Goal: Understand site structure: Understand site structure

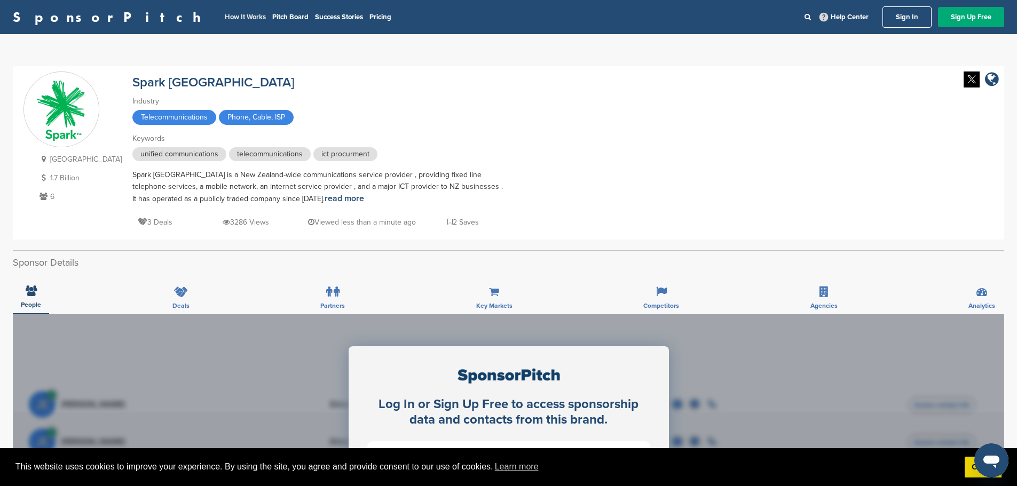
click at [225, 17] on link "How It Works" at bounding box center [245, 17] width 41 height 9
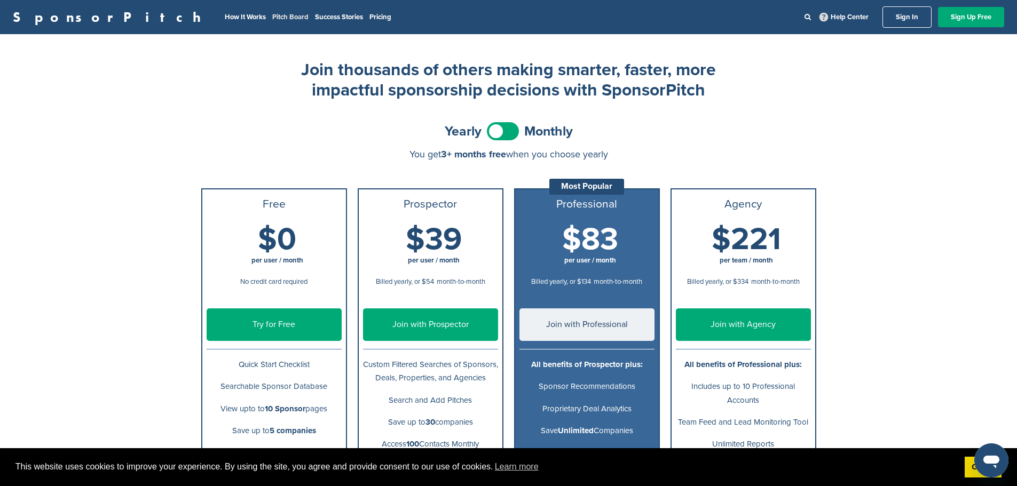
click at [272, 17] on link "Pitch Board" at bounding box center [290, 17] width 36 height 9
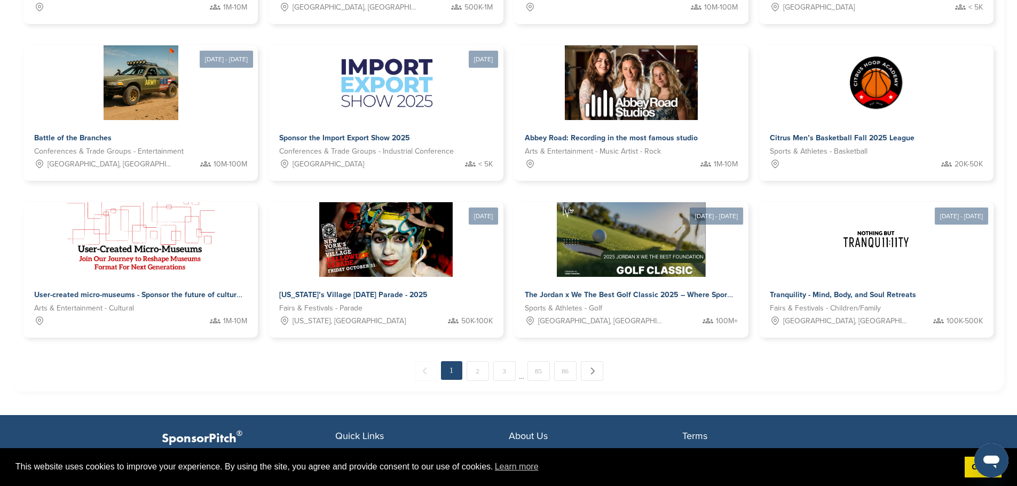
scroll to position [481, 0]
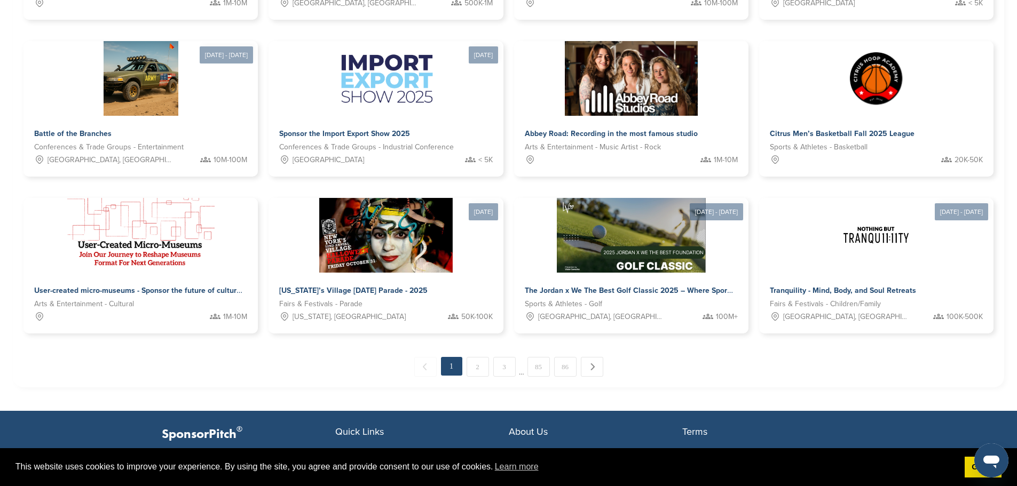
click at [544, 450] on link "How It Works" at bounding box center [548, 454] width 79 height 9
